Goal: Navigation & Orientation: Find specific page/section

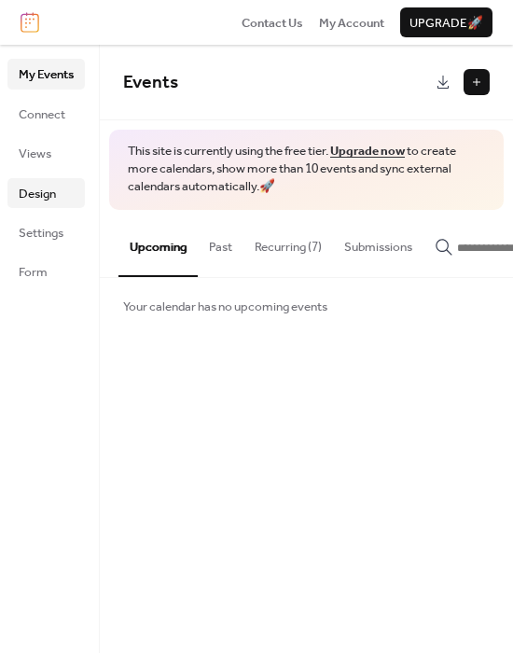
click at [51, 199] on span "Design" at bounding box center [37, 194] width 37 height 19
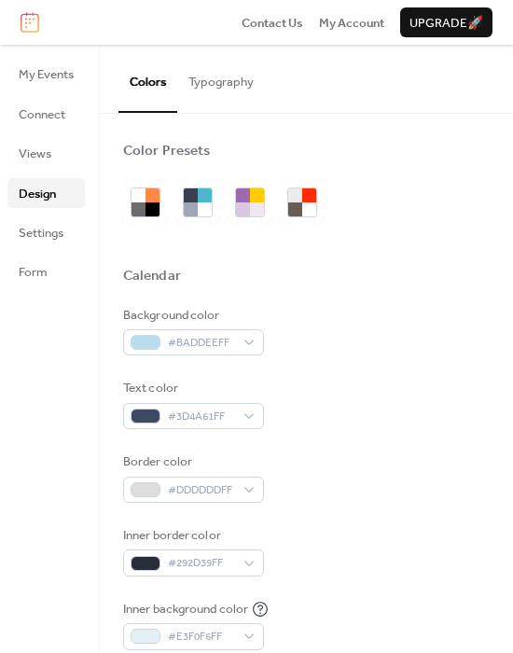
click at [215, 77] on button "Typography" at bounding box center [221, 77] width 88 height 65
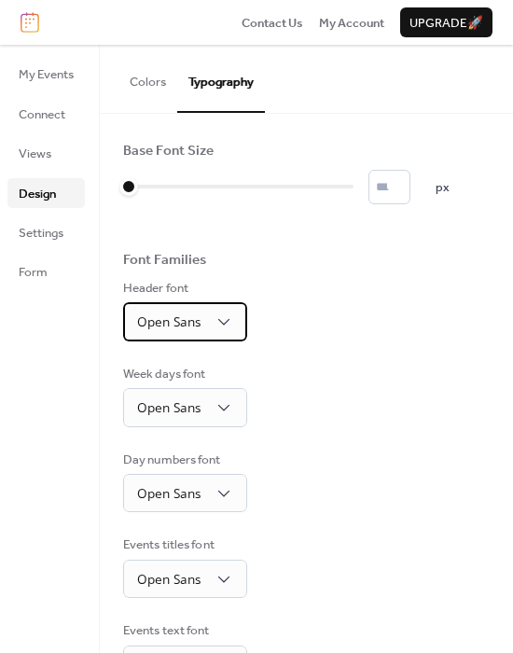
click at [191, 313] on span "Open Sans" at bounding box center [168, 321] width 63 height 18
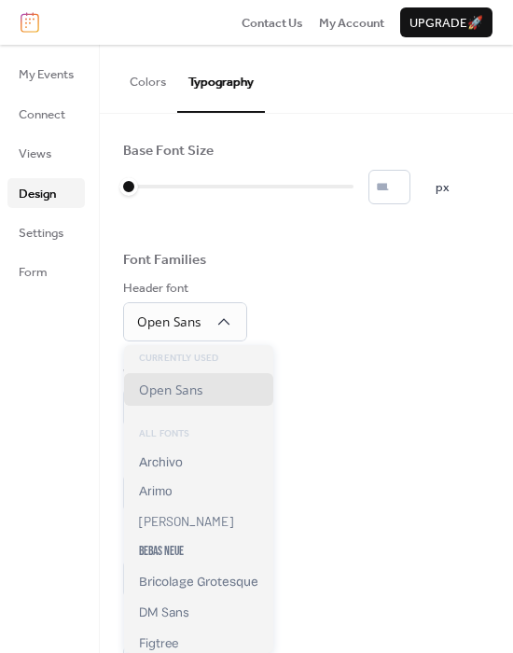
click at [377, 299] on div "Header font Open Sans" at bounding box center [306, 310] width 367 height 62
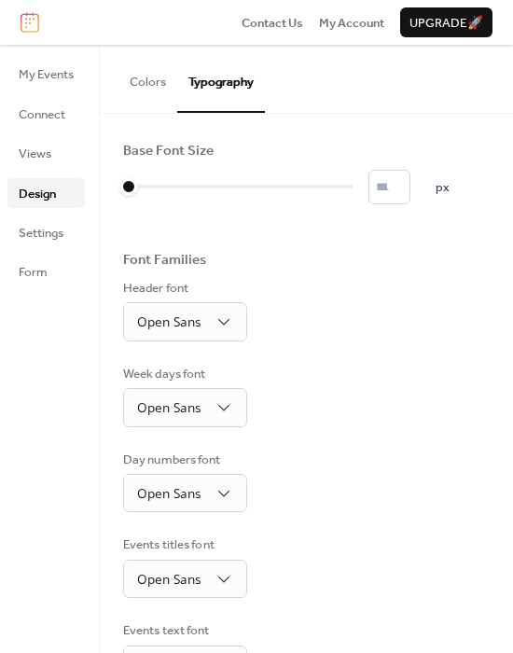
scroll to position [233, 0]
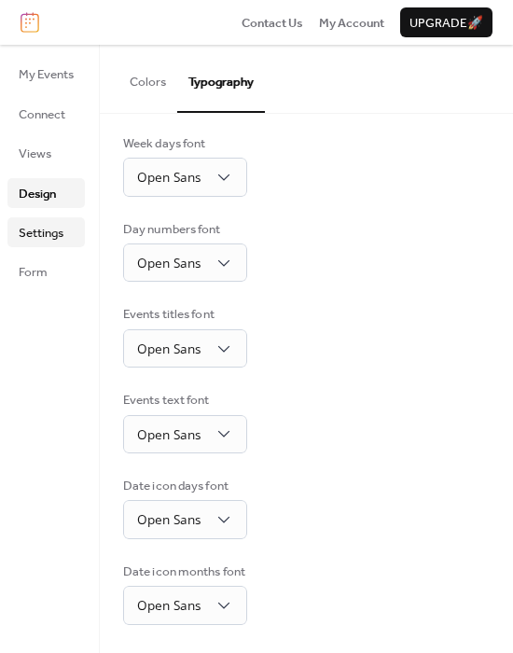
click at [43, 231] on span "Settings" at bounding box center [41, 233] width 45 height 19
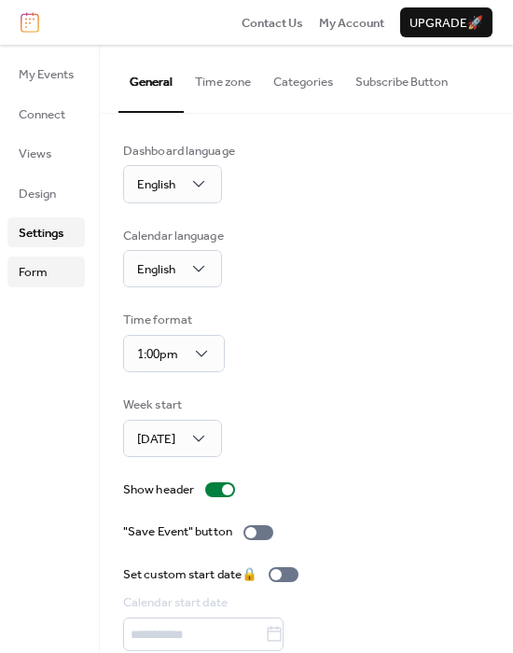
click at [51, 272] on link "Form" at bounding box center [45, 271] width 77 height 30
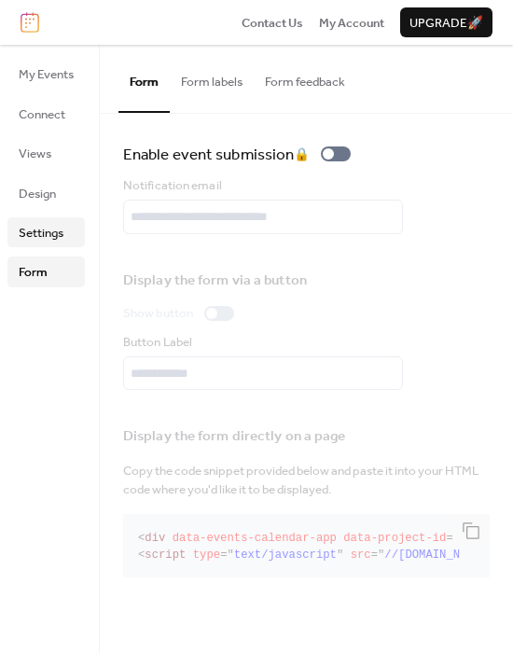
click at [49, 230] on span "Settings" at bounding box center [41, 233] width 45 height 19
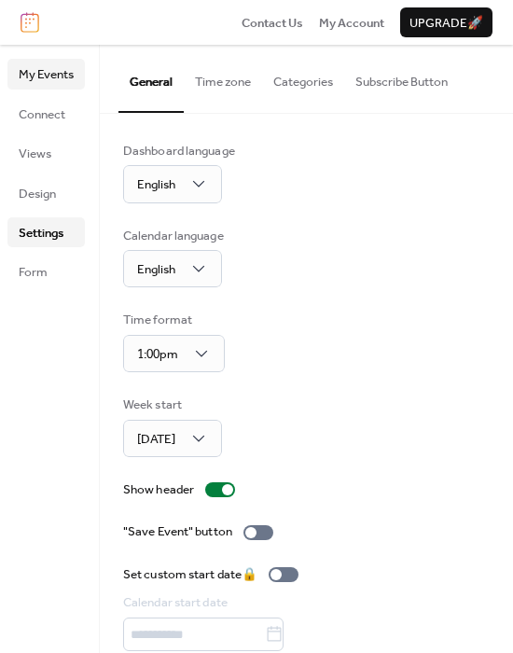
click at [61, 65] on span "My Events" at bounding box center [46, 74] width 55 height 19
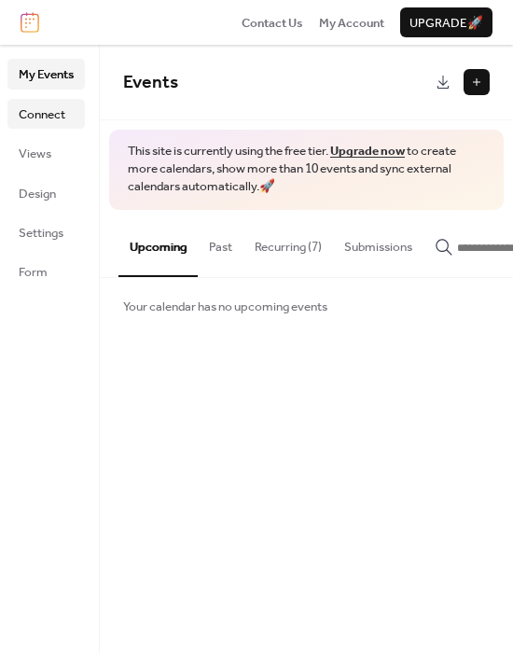
click at [51, 113] on span "Connect" at bounding box center [42, 114] width 47 height 19
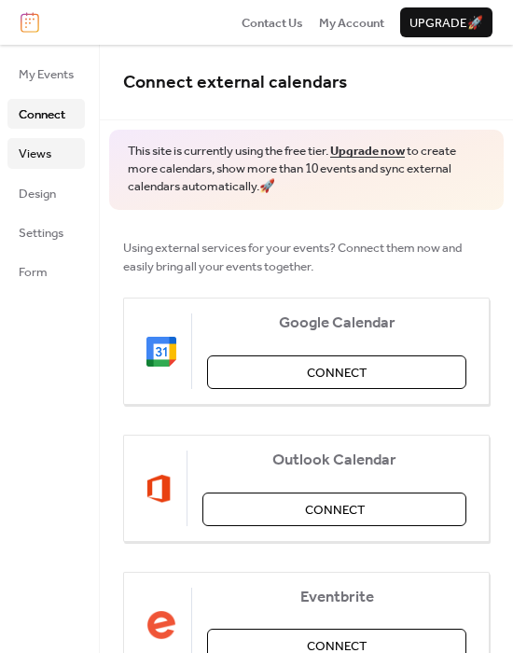
click at [38, 163] on span "Views" at bounding box center [35, 154] width 33 height 19
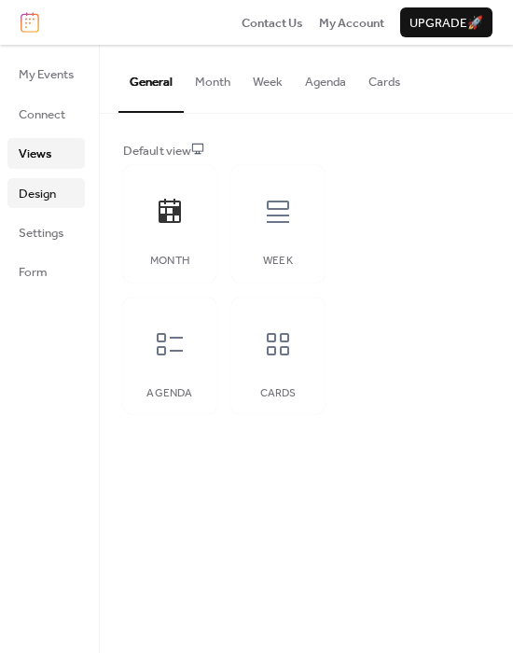
click at [44, 201] on span "Design" at bounding box center [37, 194] width 37 height 19
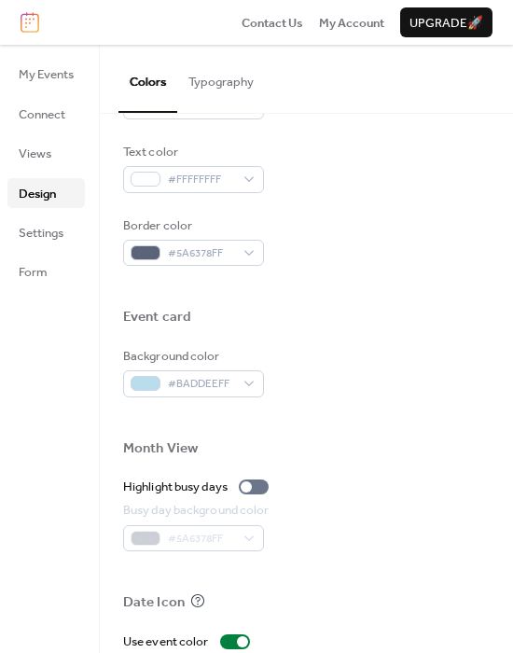
scroll to position [889, 0]
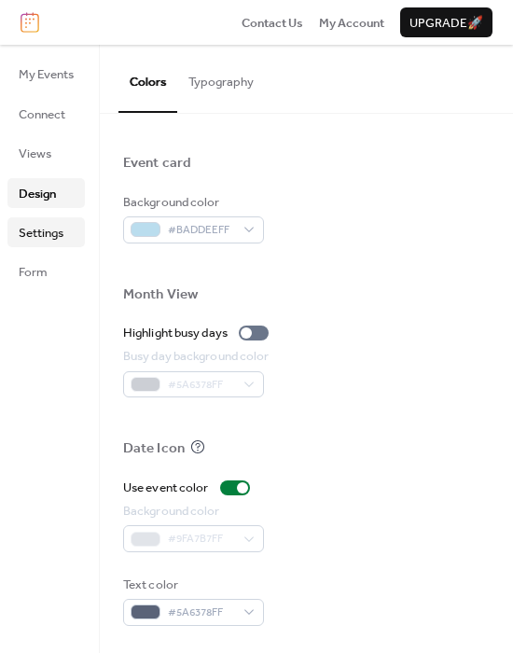
click at [33, 229] on span "Settings" at bounding box center [41, 233] width 45 height 19
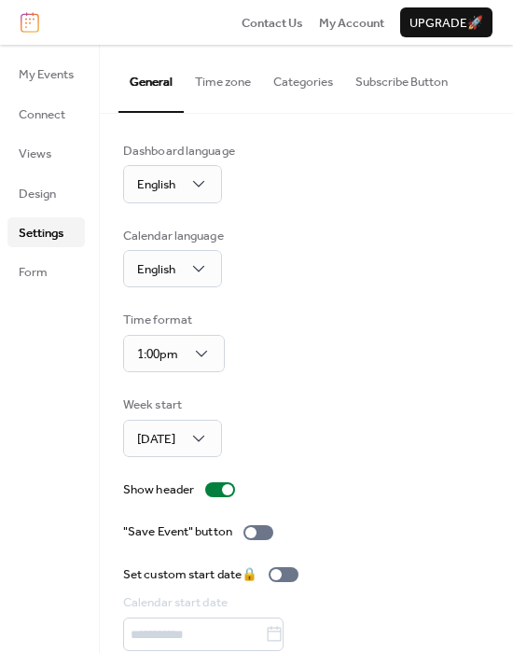
scroll to position [68, 0]
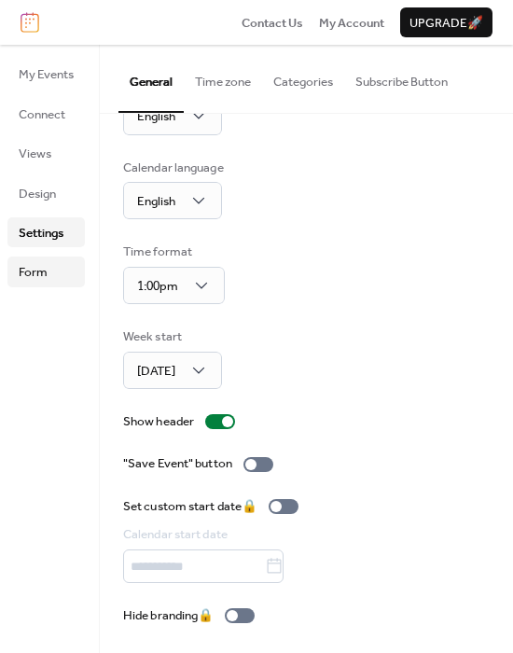
click at [48, 267] on link "Form" at bounding box center [45, 271] width 77 height 30
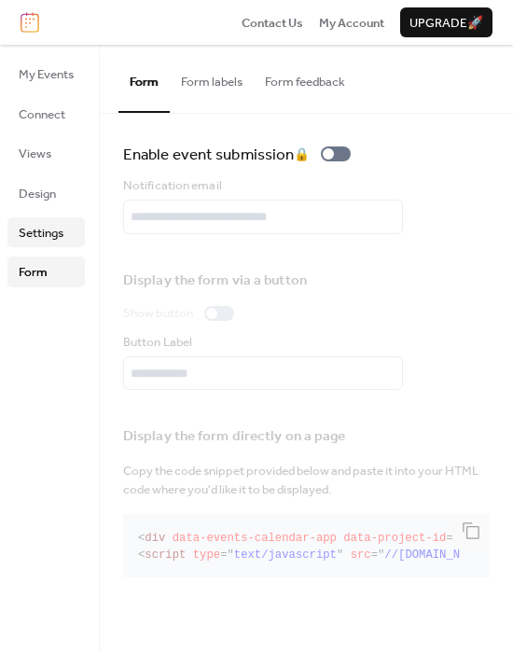
click at [48, 245] on link "Settings" at bounding box center [45, 232] width 77 height 30
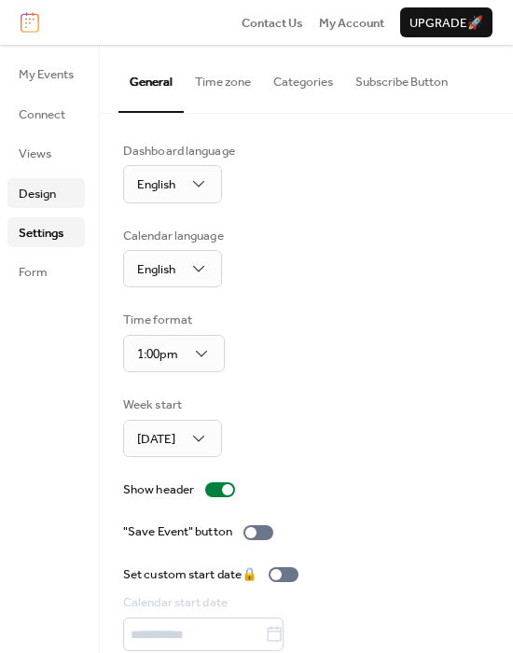
click at [48, 196] on span "Design" at bounding box center [37, 194] width 37 height 19
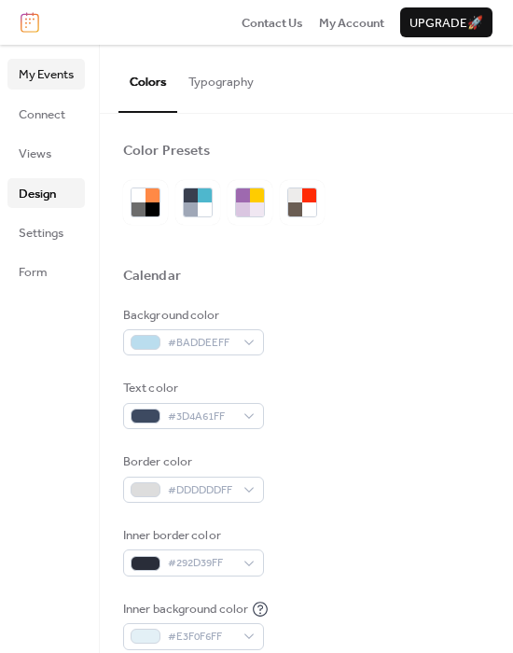
click at [47, 73] on span "My Events" at bounding box center [46, 74] width 55 height 19
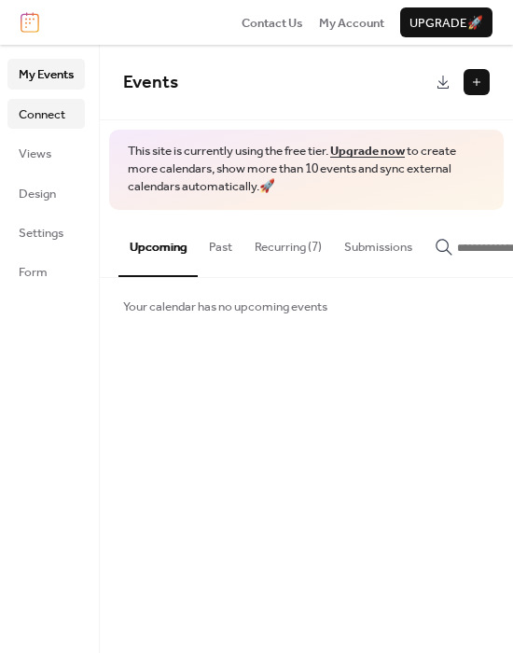
click at [51, 113] on span "Connect" at bounding box center [42, 114] width 47 height 19
